Goal: Task Accomplishment & Management: Manage account settings

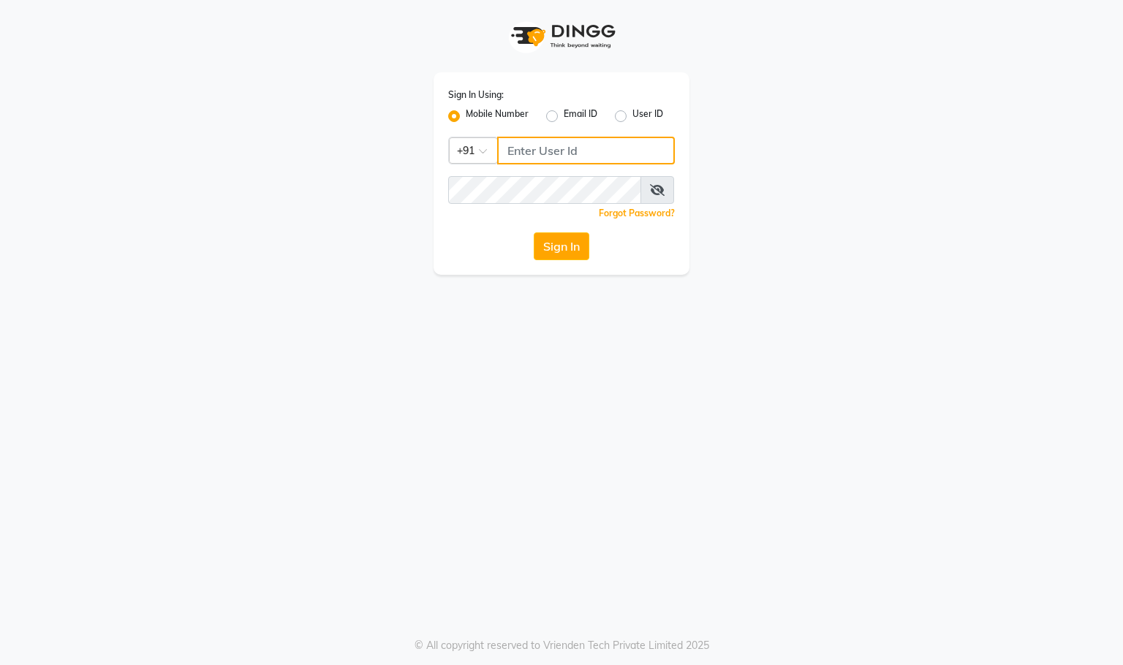
drag, startPoint x: 0, startPoint y: 0, endPoint x: 533, endPoint y: 138, distance: 550.4
click at [533, 138] on input "Username" at bounding box center [586, 151] width 178 height 28
type input "9372158855"
click at [563, 254] on button "Sign In" at bounding box center [562, 246] width 56 height 28
